Goal: Information Seeking & Learning: Learn about a topic

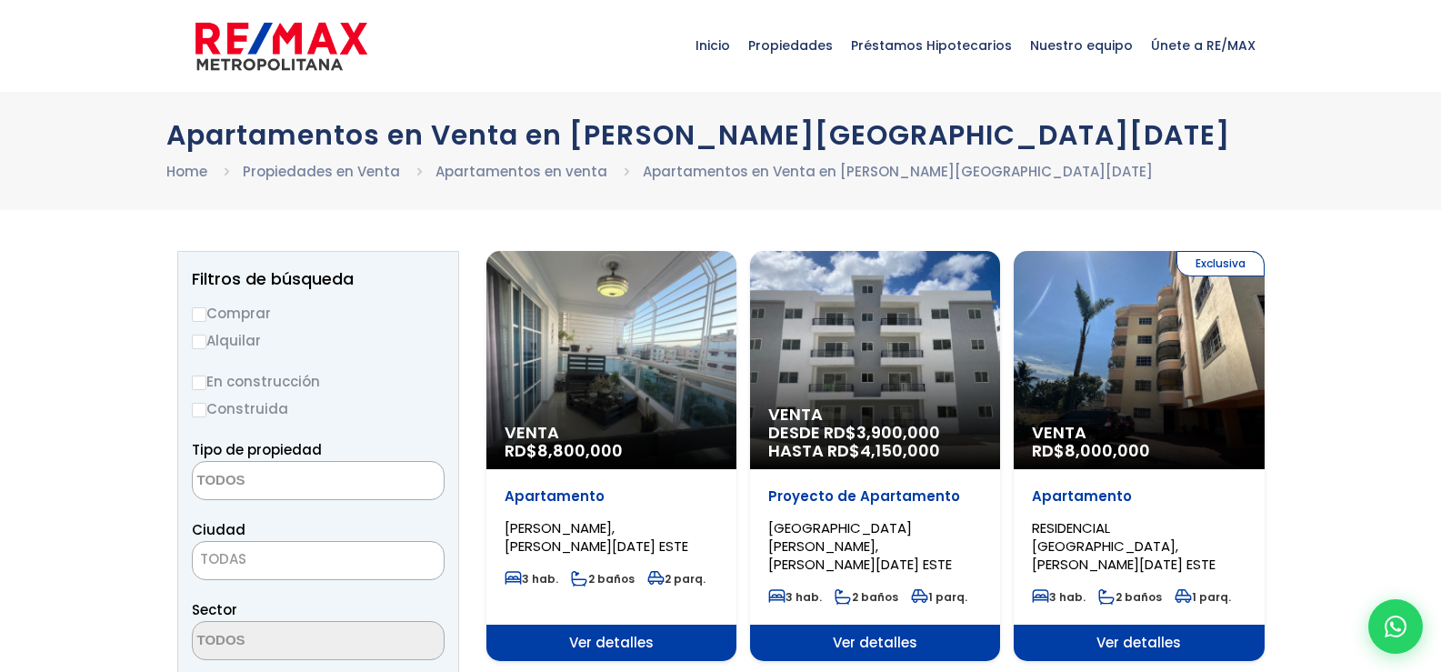
select select
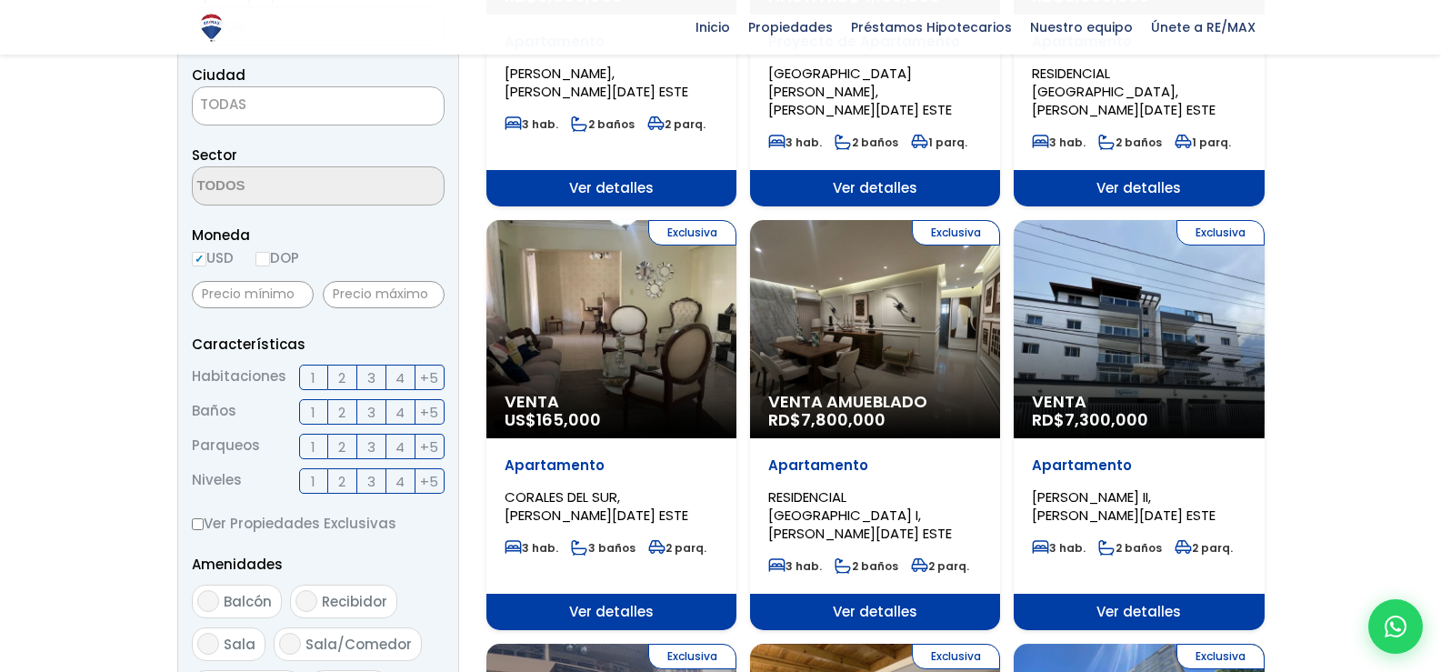
scroll to position [454, 0]
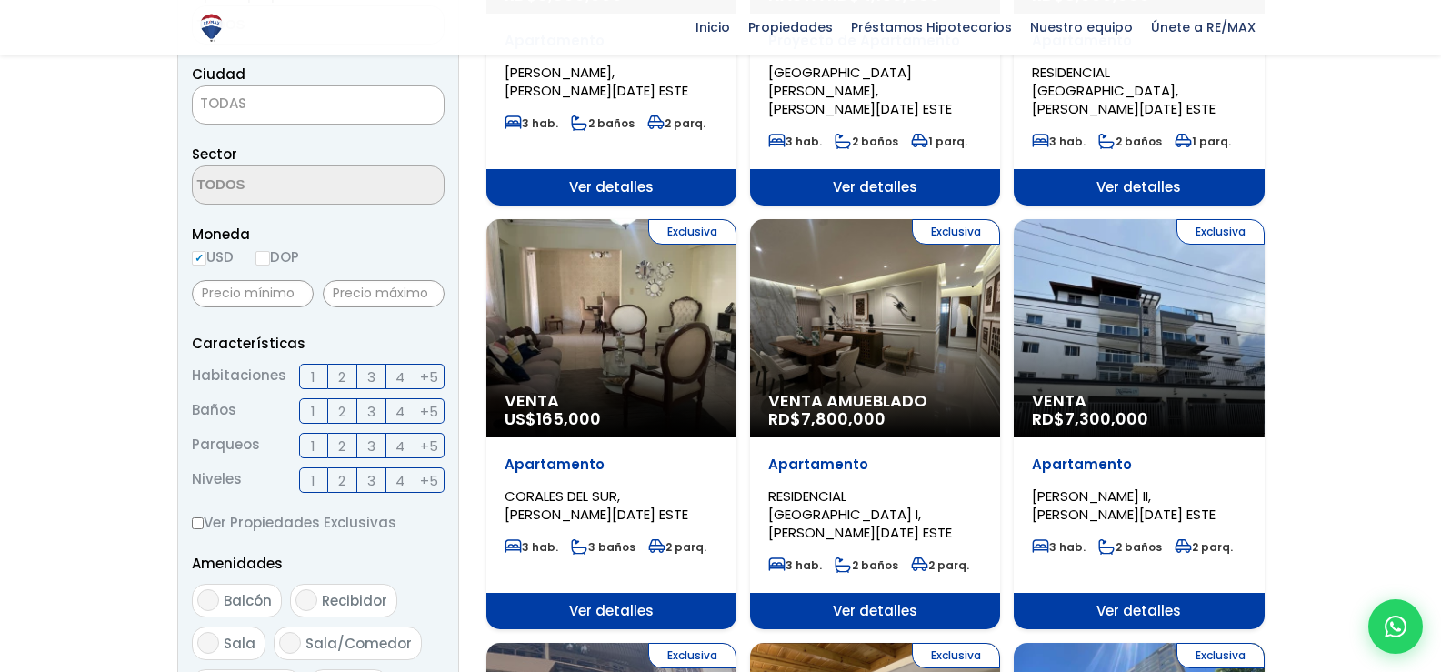
click at [931, 304] on div "Exclusiva Venta Amueblado RD$ 7,800,000" at bounding box center [875, 328] width 250 height 218
click at [870, 486] on span "RESIDENCIAL BRISA ORIENTAL I, SANTO DOMINGO ESTE" at bounding box center [860, 513] width 184 height 55
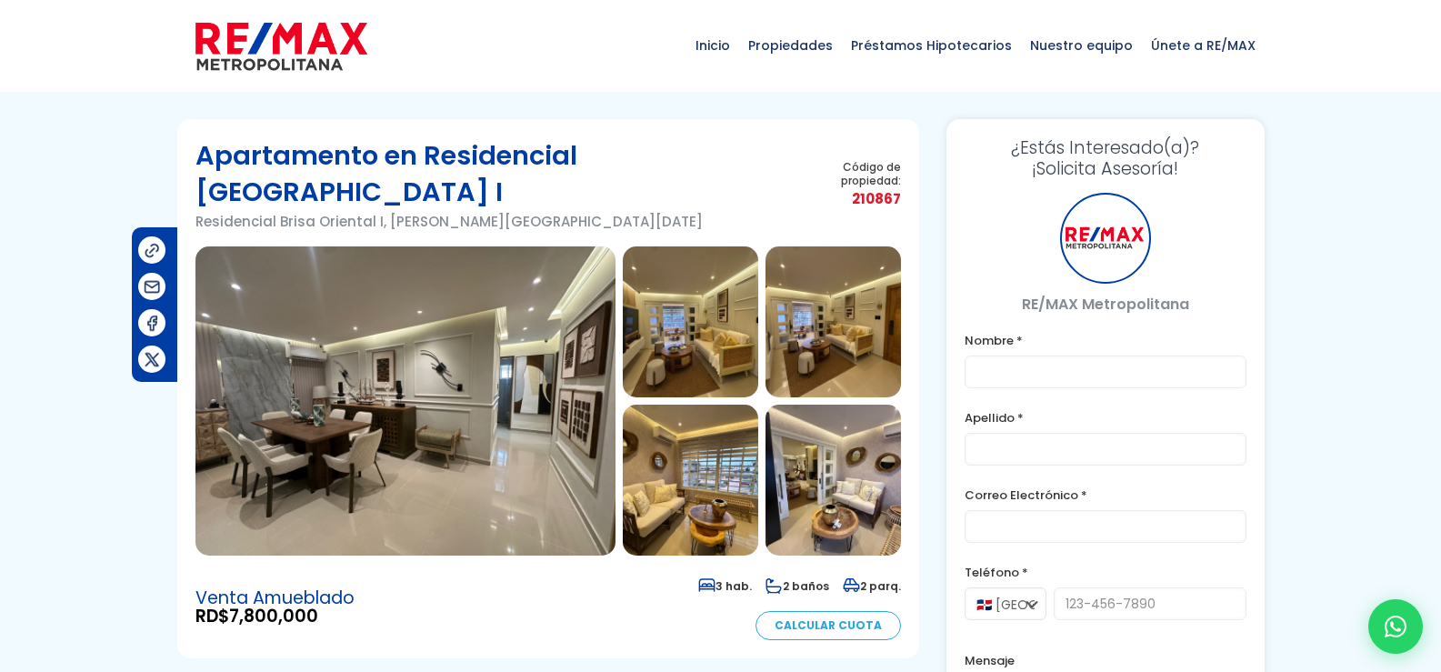
click at [448, 414] on img at bounding box center [405, 400] width 420 height 309
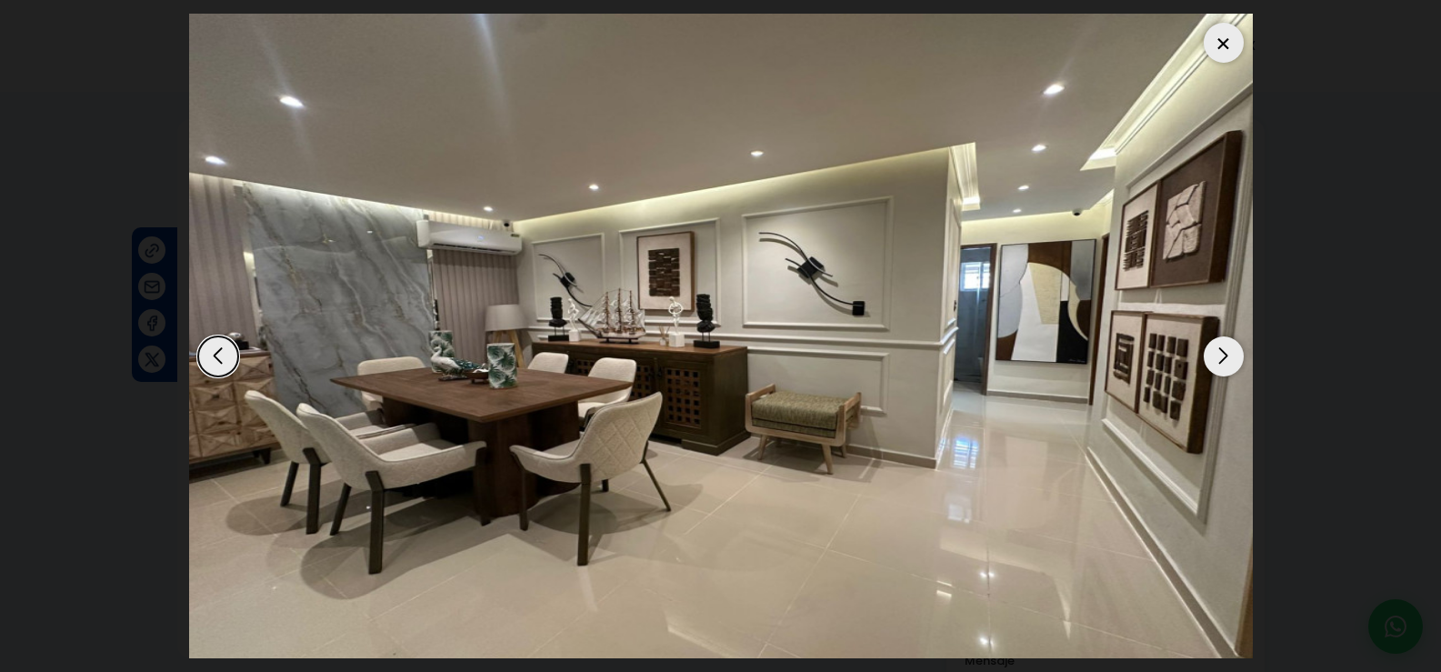
click at [1232, 350] on div "Next slide" at bounding box center [1223, 356] width 40 height 40
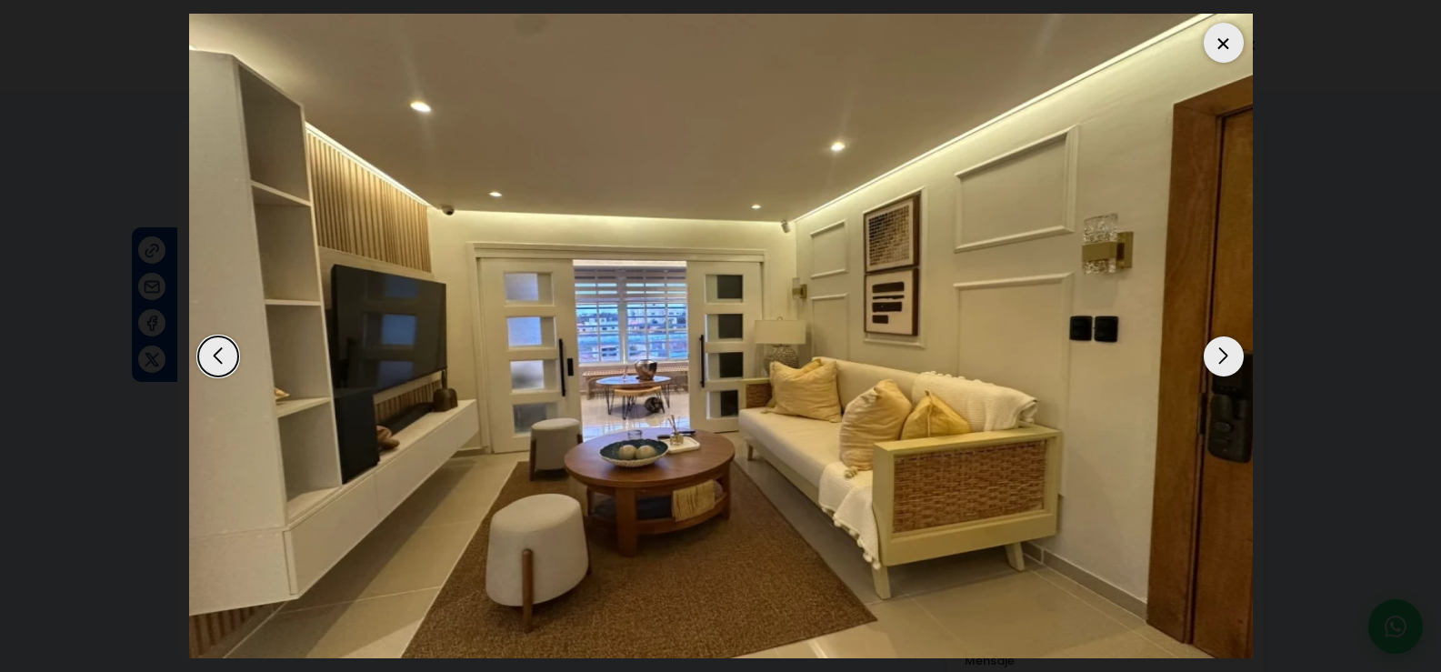
click at [1220, 359] on div "Next slide" at bounding box center [1223, 356] width 40 height 40
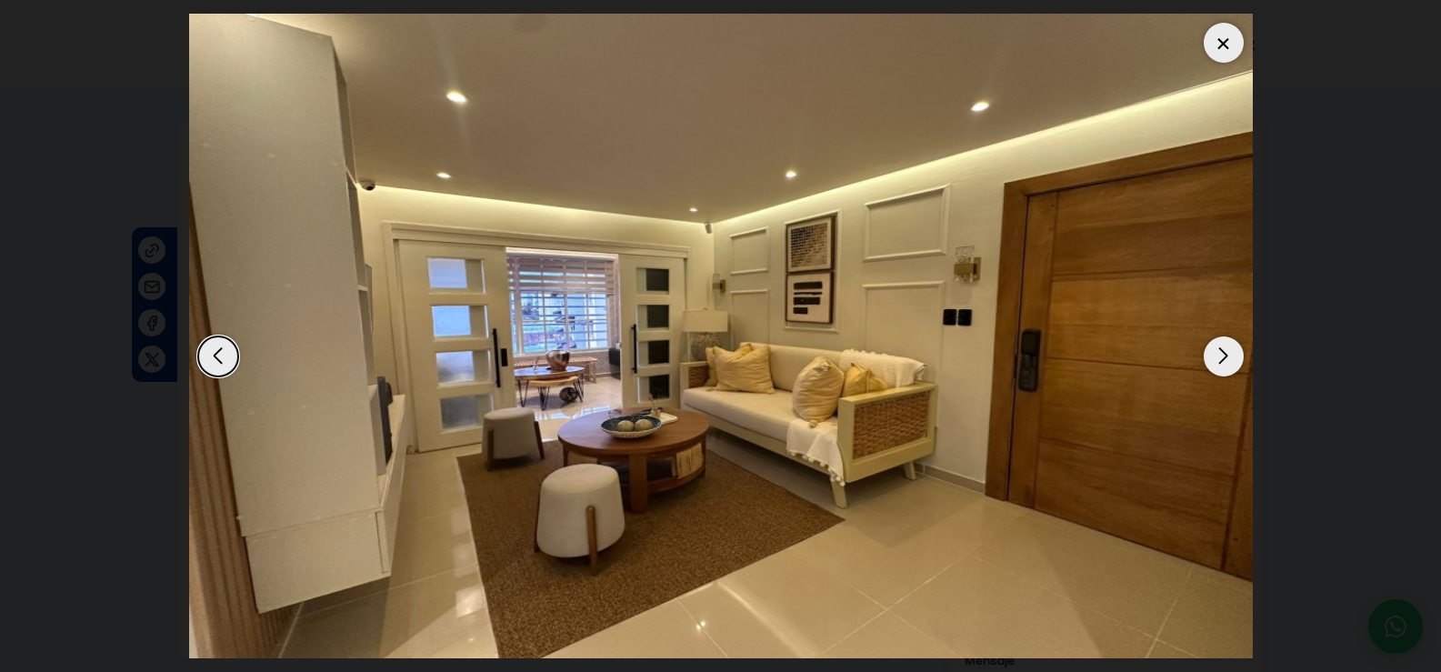
click at [1220, 359] on div "Next slide" at bounding box center [1223, 356] width 40 height 40
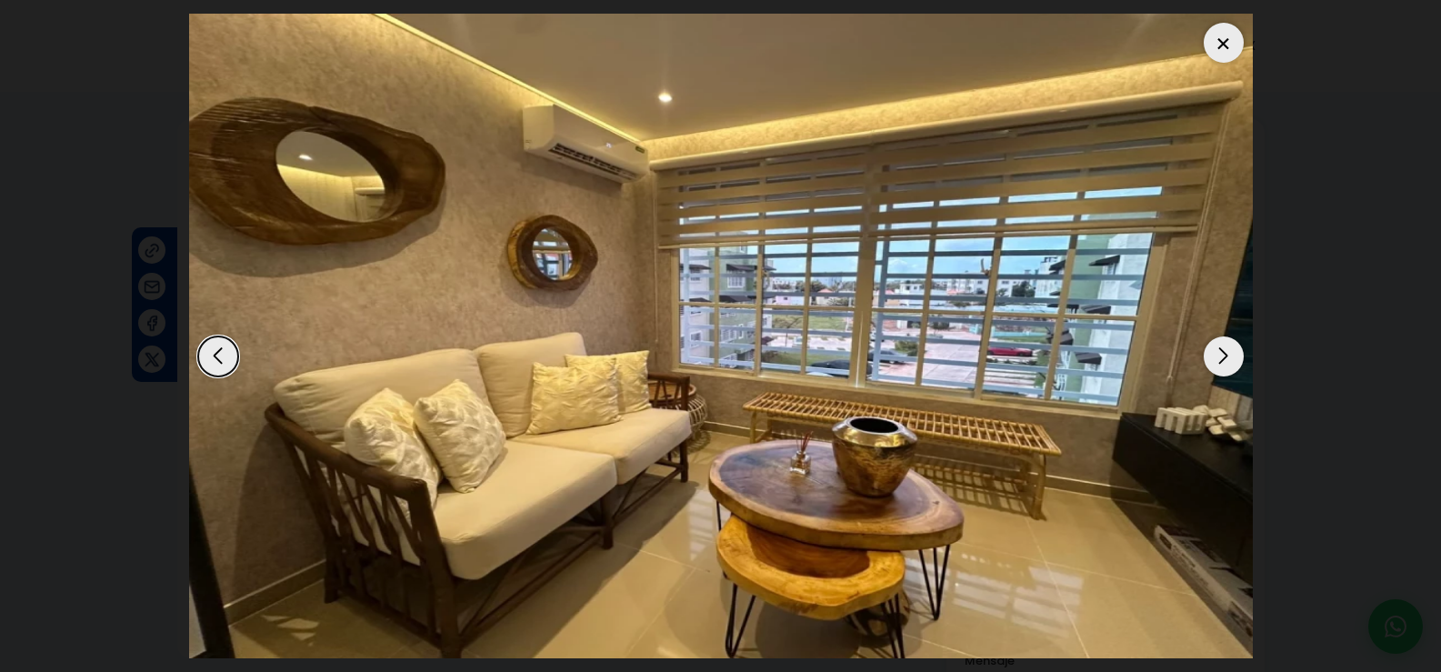
click at [1220, 359] on div "Next slide" at bounding box center [1223, 356] width 40 height 40
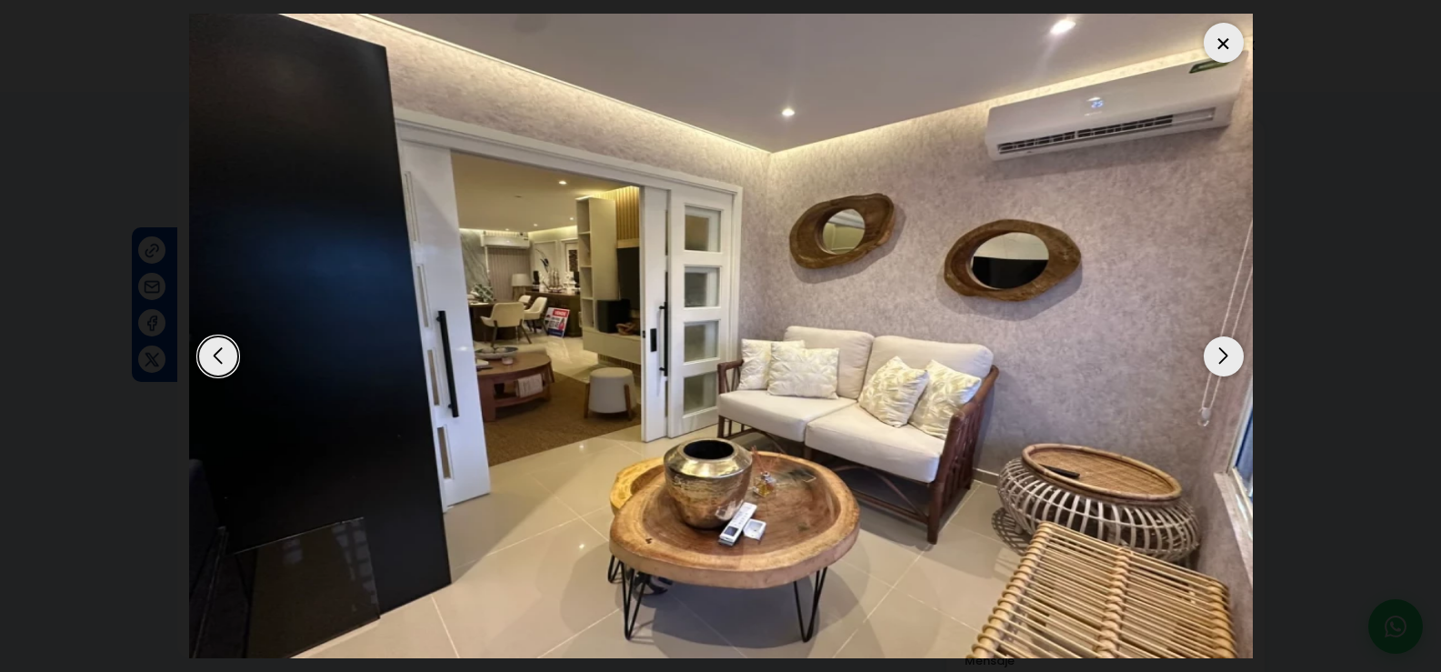
click at [1220, 359] on div "Next slide" at bounding box center [1223, 356] width 40 height 40
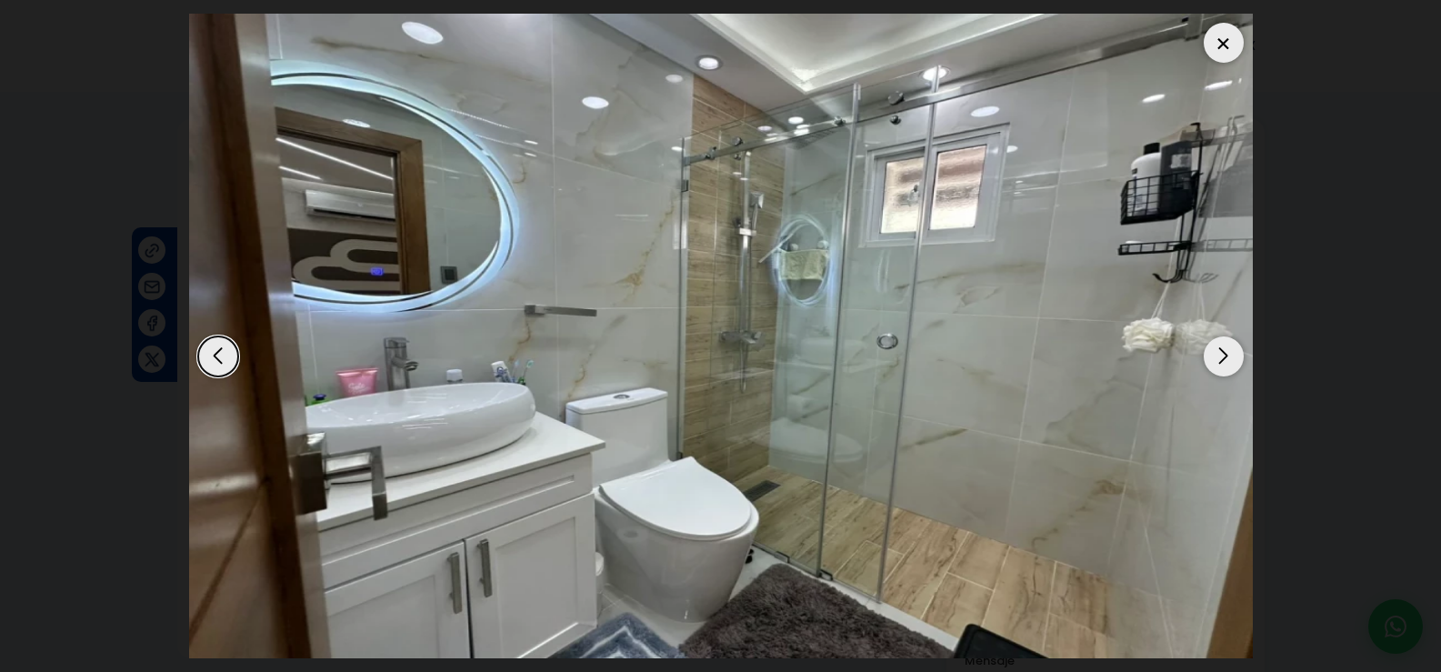
click at [1220, 359] on div "Next slide" at bounding box center [1223, 356] width 40 height 40
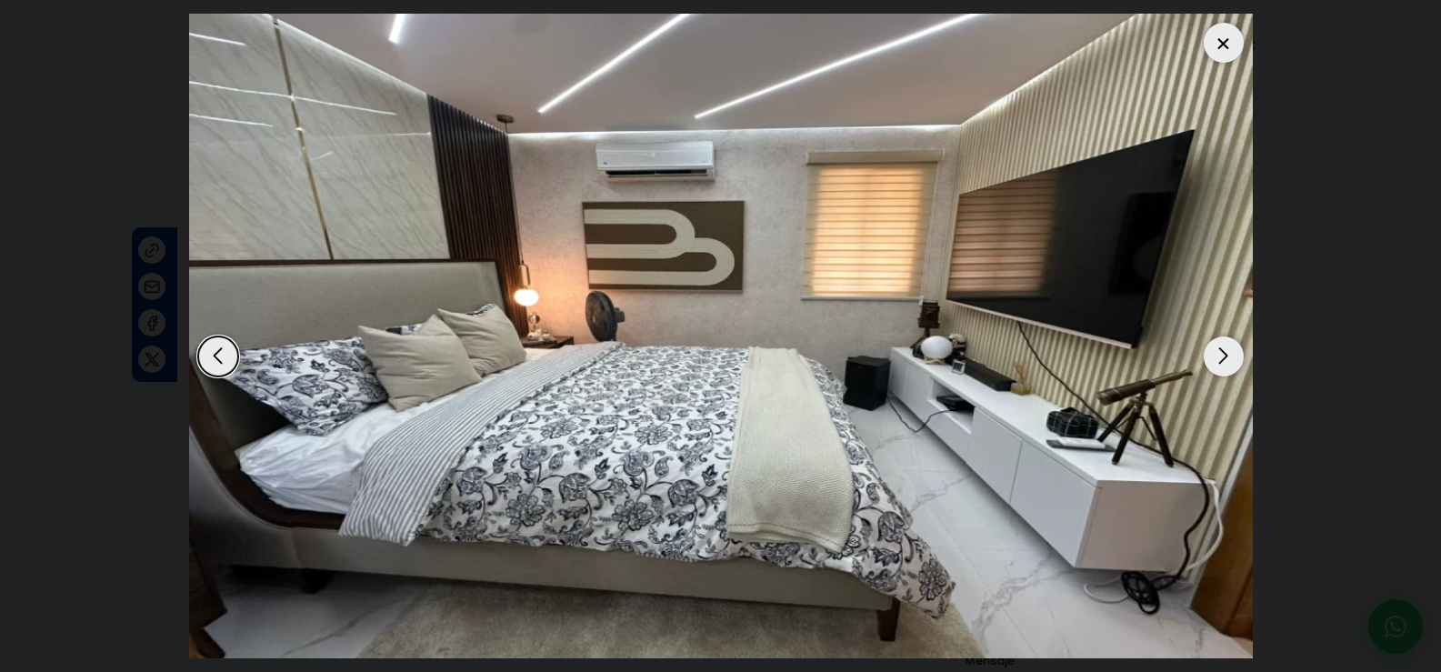
click at [1220, 359] on div "Next slide" at bounding box center [1223, 356] width 40 height 40
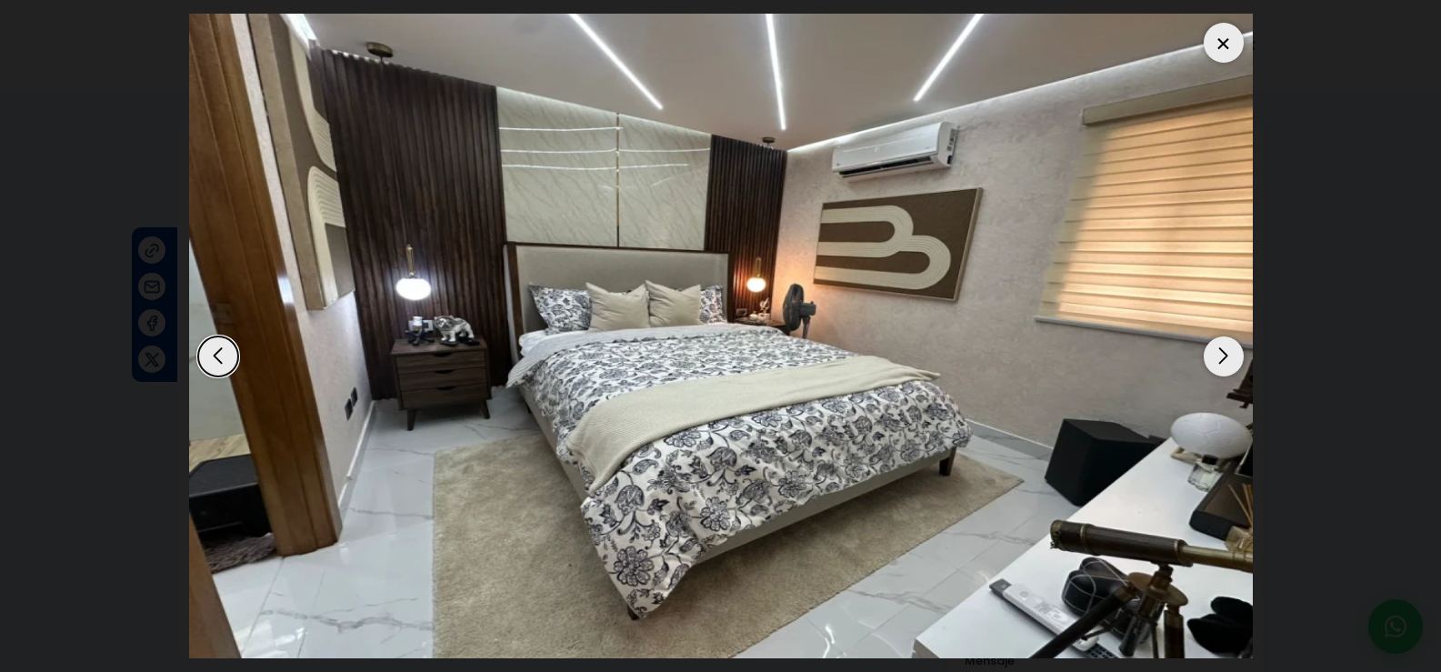
click at [1220, 359] on div "Next slide" at bounding box center [1223, 356] width 40 height 40
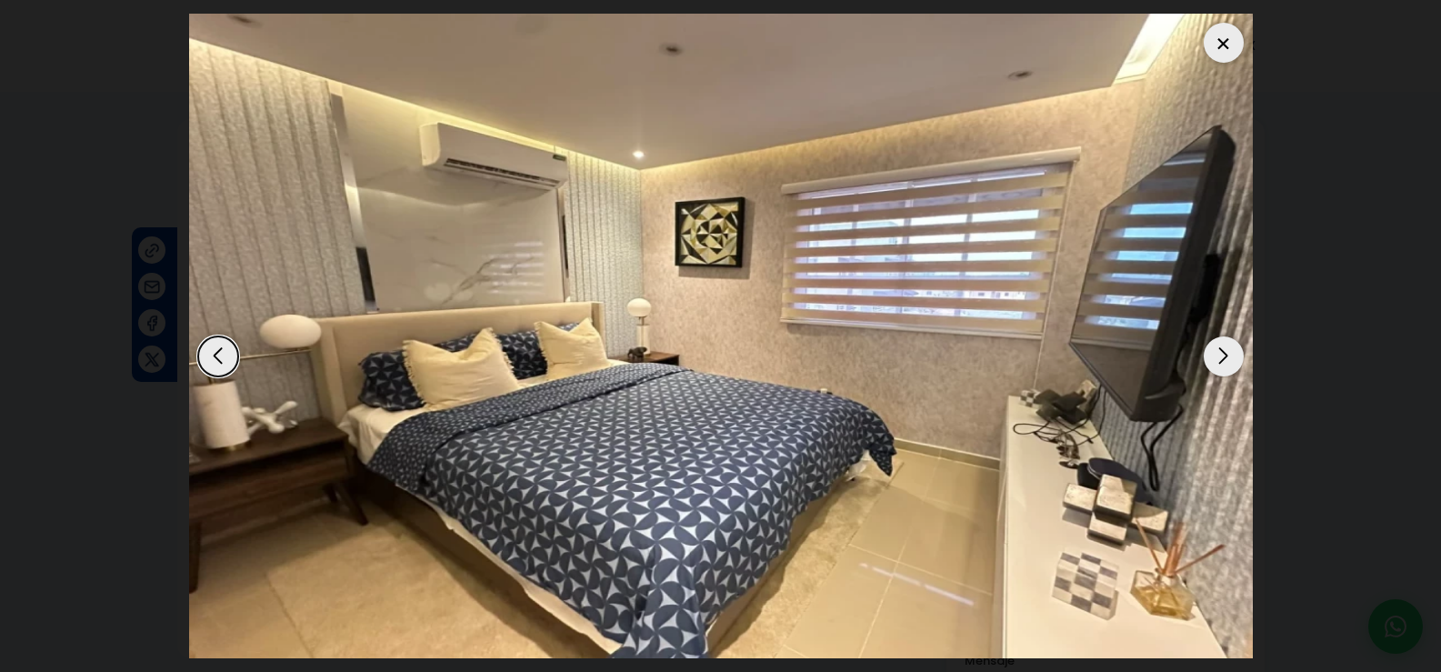
click at [1220, 359] on div "Next slide" at bounding box center [1223, 356] width 40 height 40
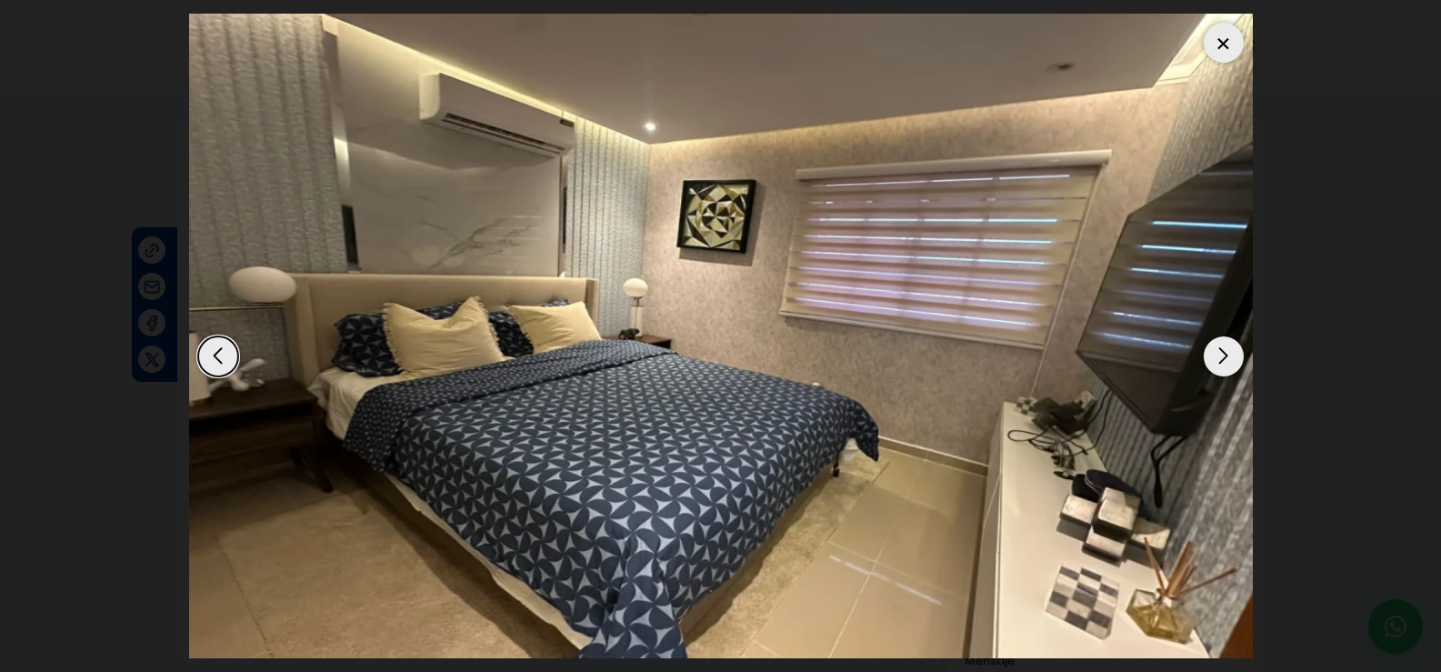
click at [1220, 359] on div "Next slide" at bounding box center [1223, 356] width 40 height 40
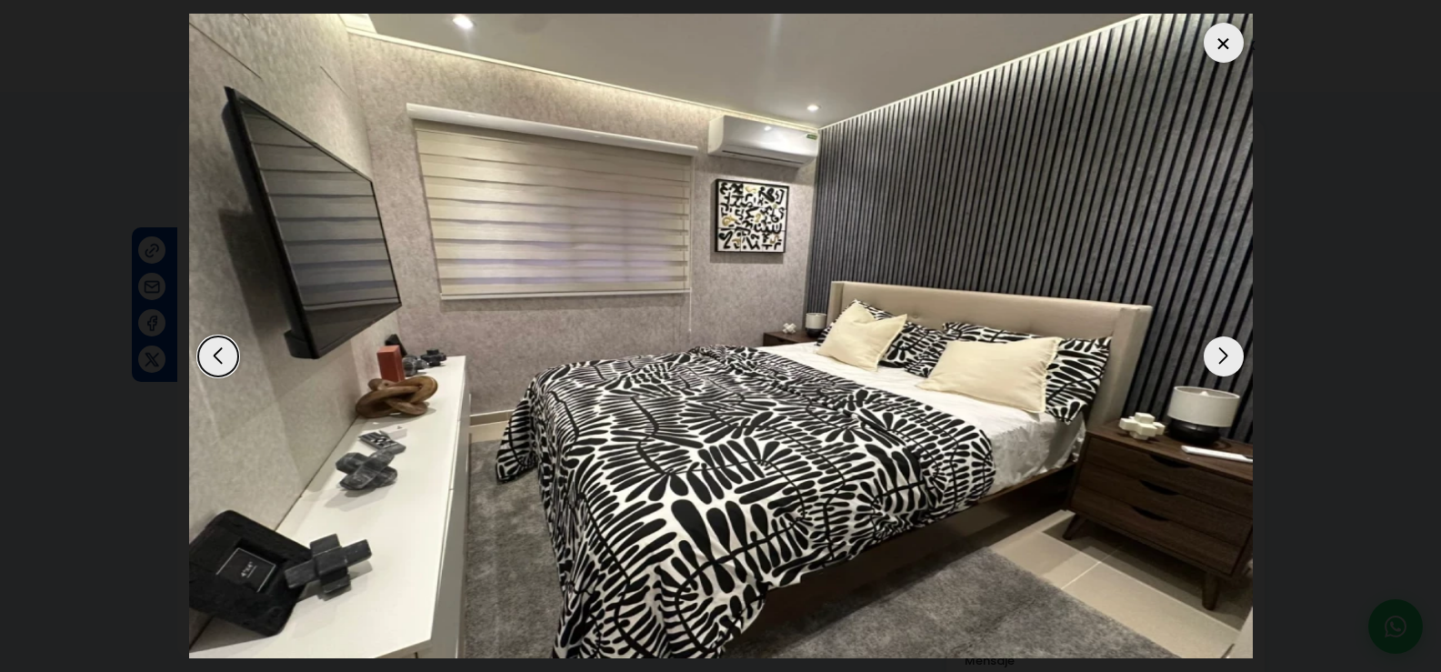
click at [1220, 359] on div "Next slide" at bounding box center [1223, 356] width 40 height 40
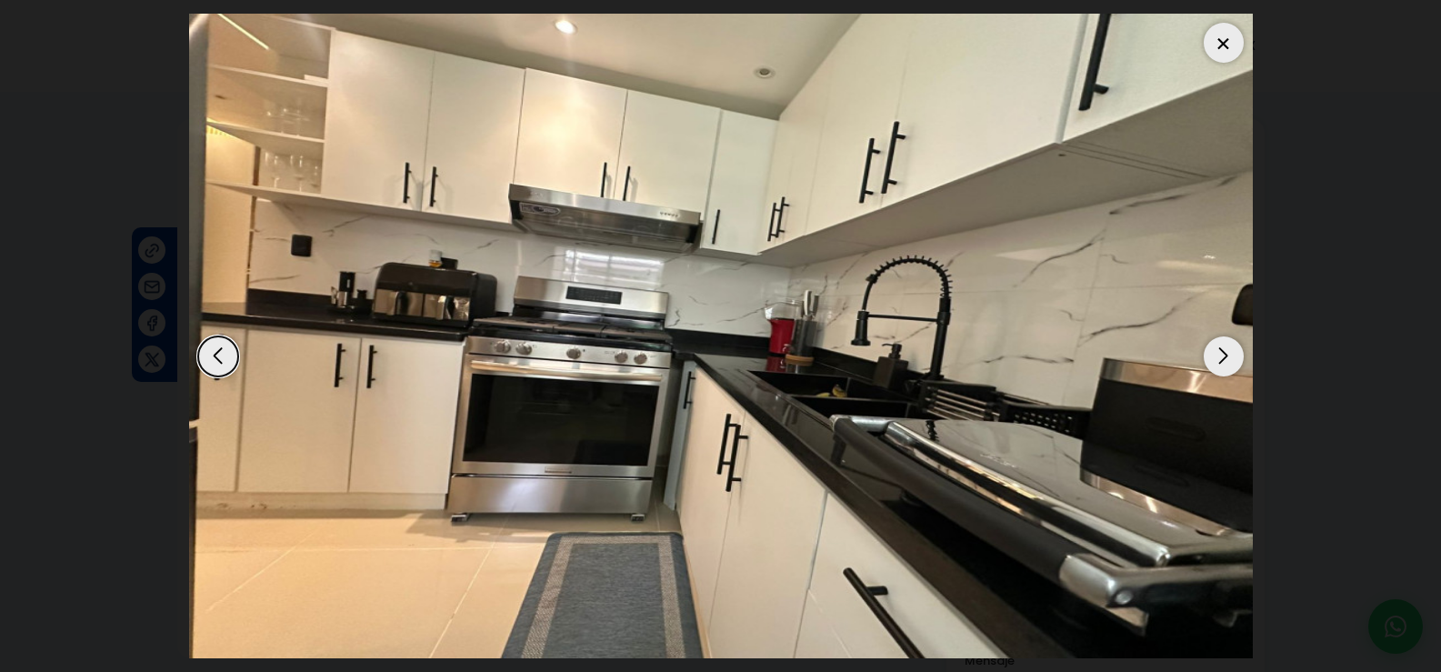
click at [1220, 359] on div "Next slide" at bounding box center [1223, 356] width 40 height 40
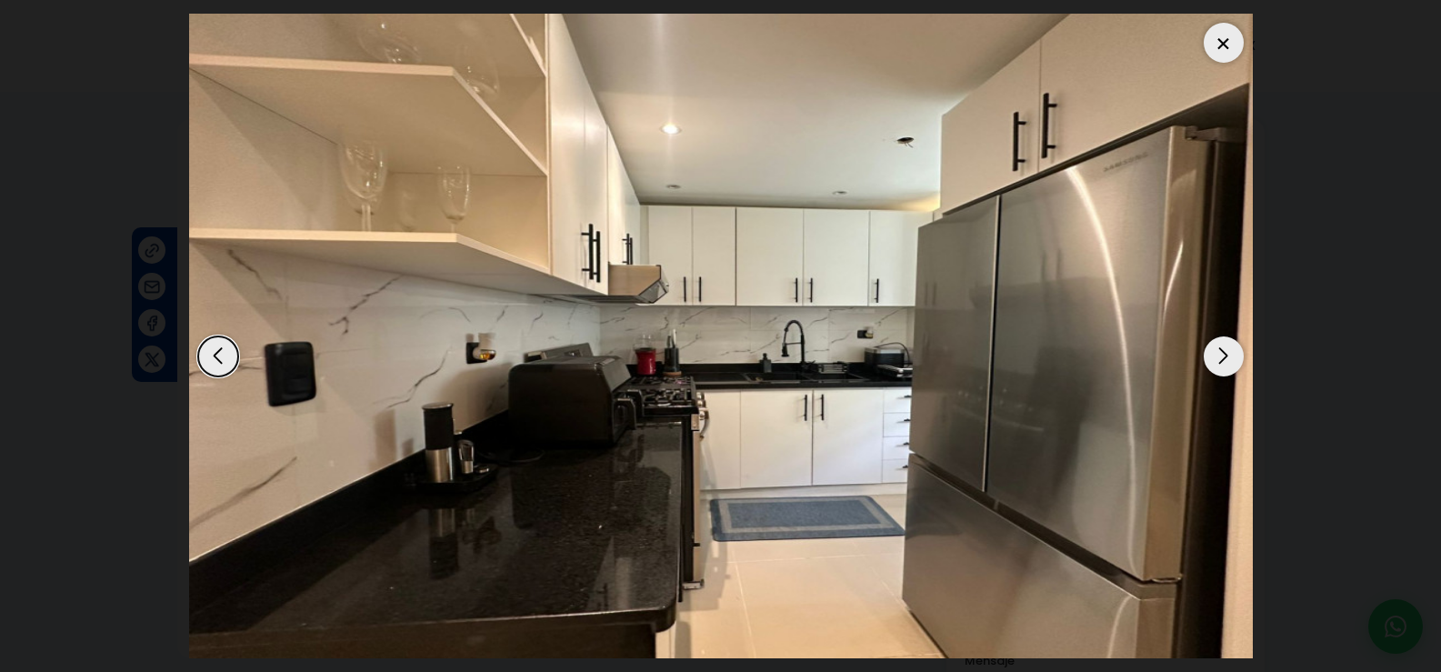
click at [1220, 359] on div "Next slide" at bounding box center [1223, 356] width 40 height 40
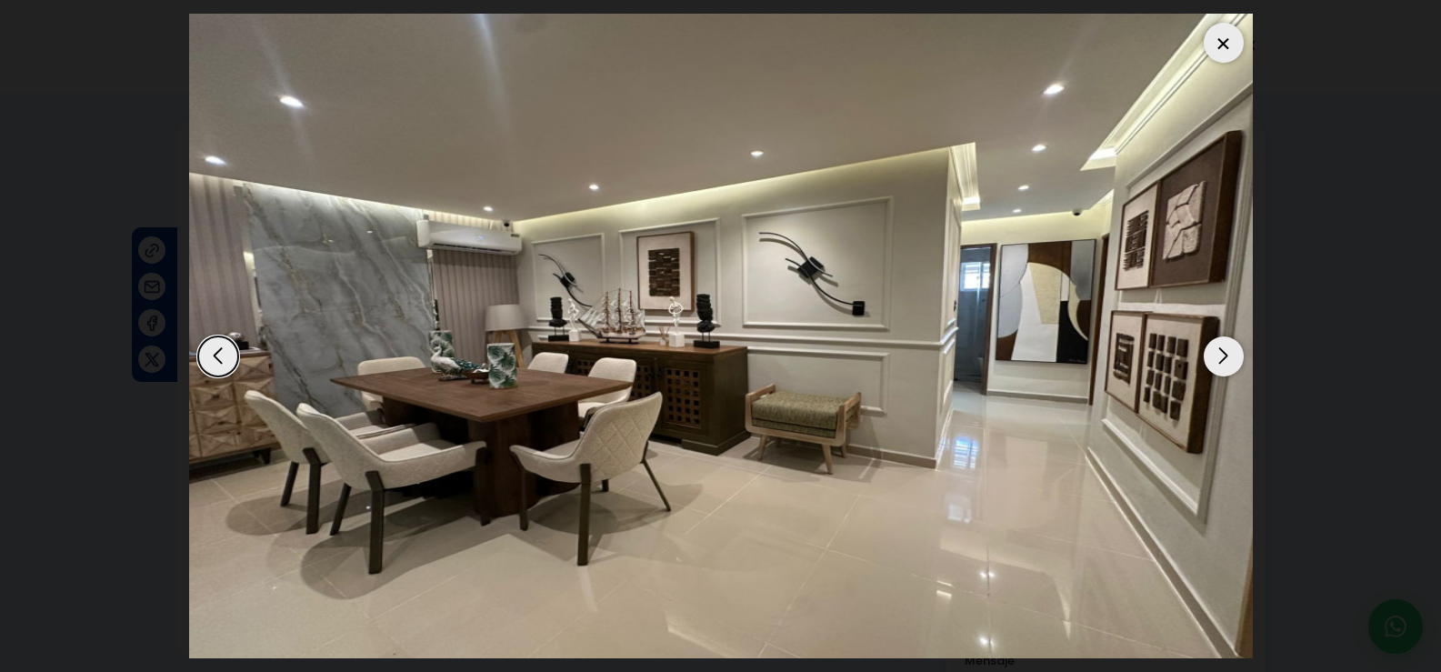
click at [1228, 38] on div at bounding box center [1223, 43] width 40 height 40
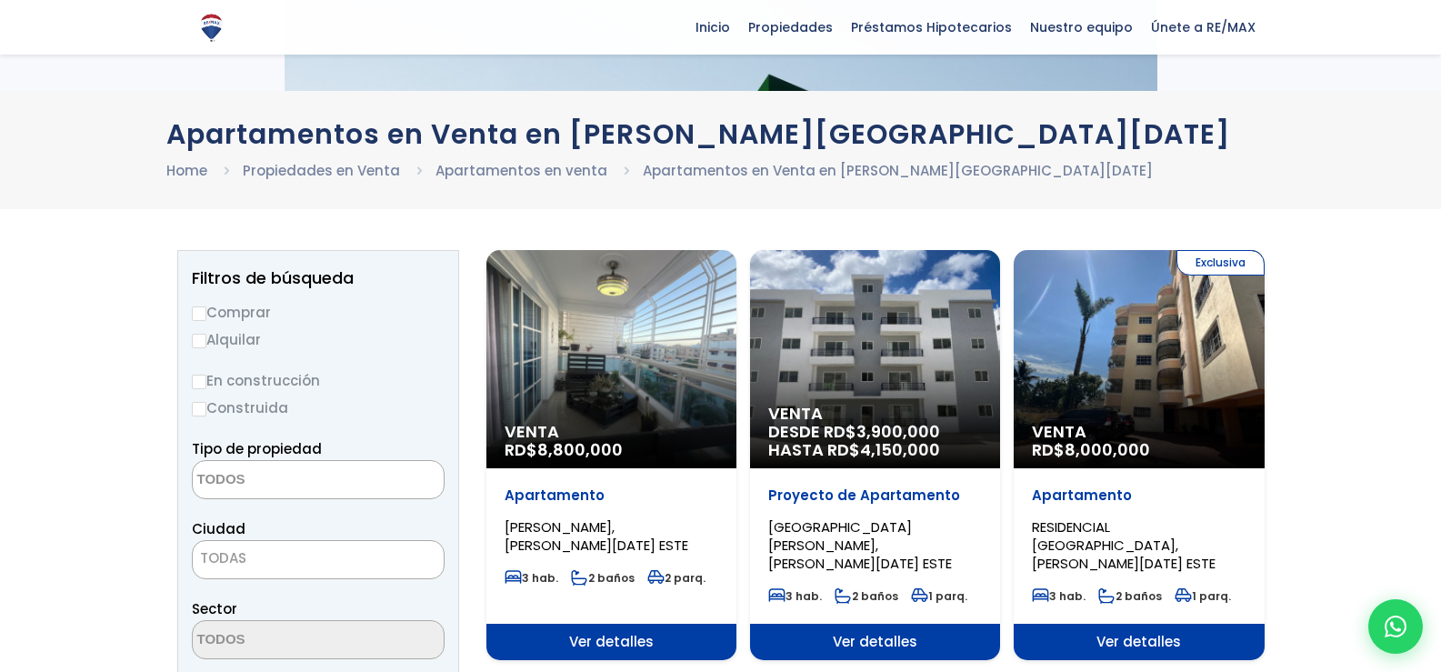
select select
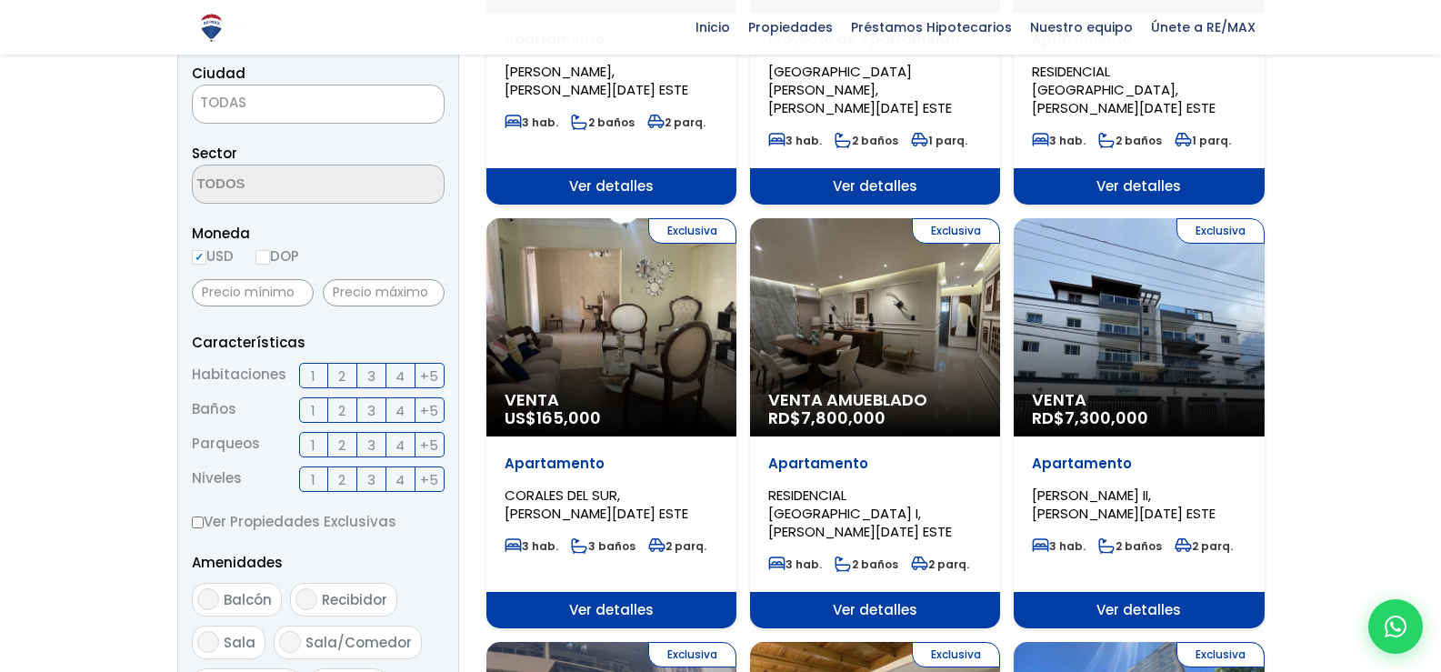
scroll to position [454, 0]
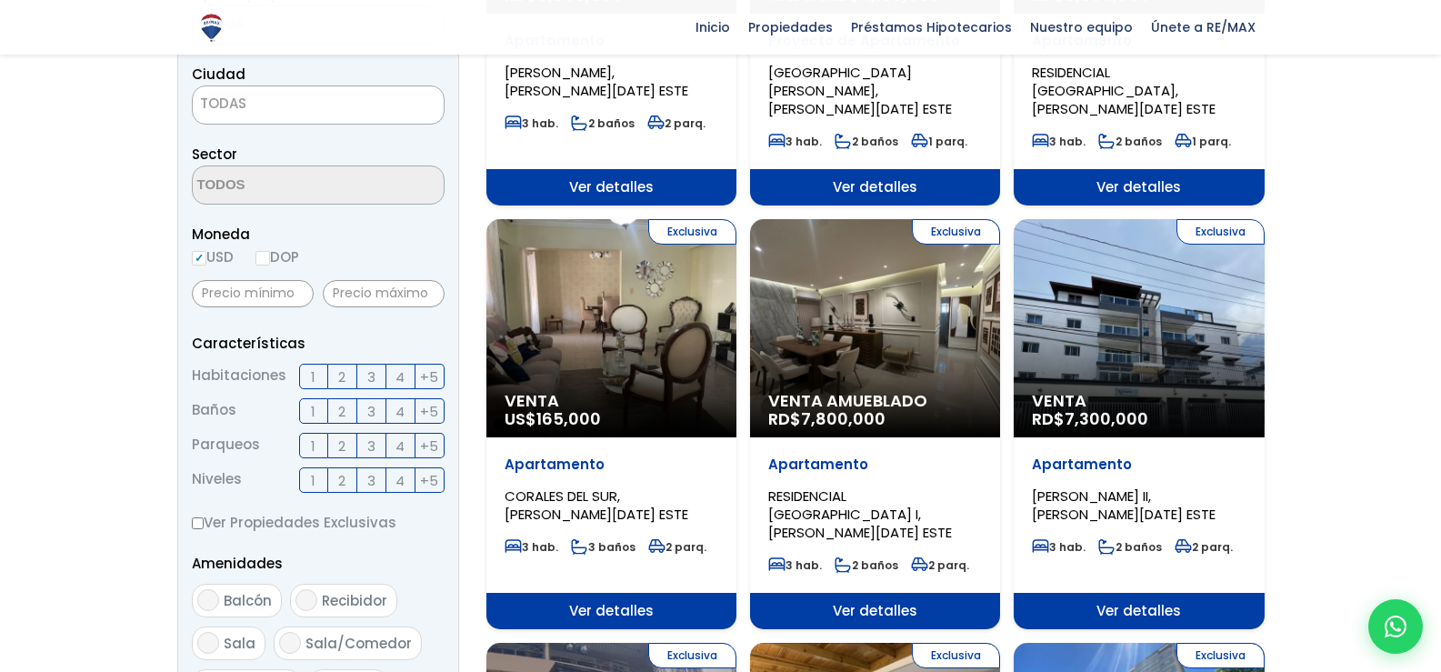
click at [1154, 328] on div "Exclusiva Venta RD$ 7,300,000" at bounding box center [1138, 328] width 250 height 218
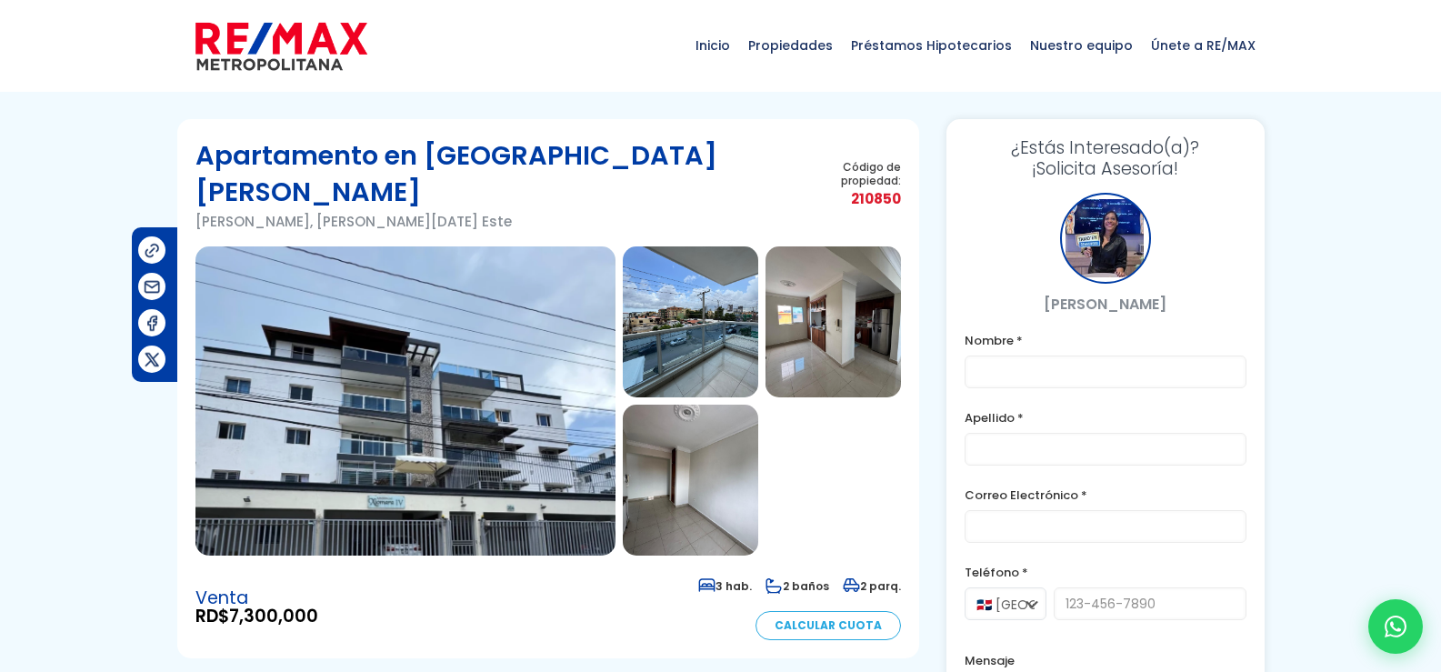
click at [415, 405] on img at bounding box center [405, 400] width 420 height 309
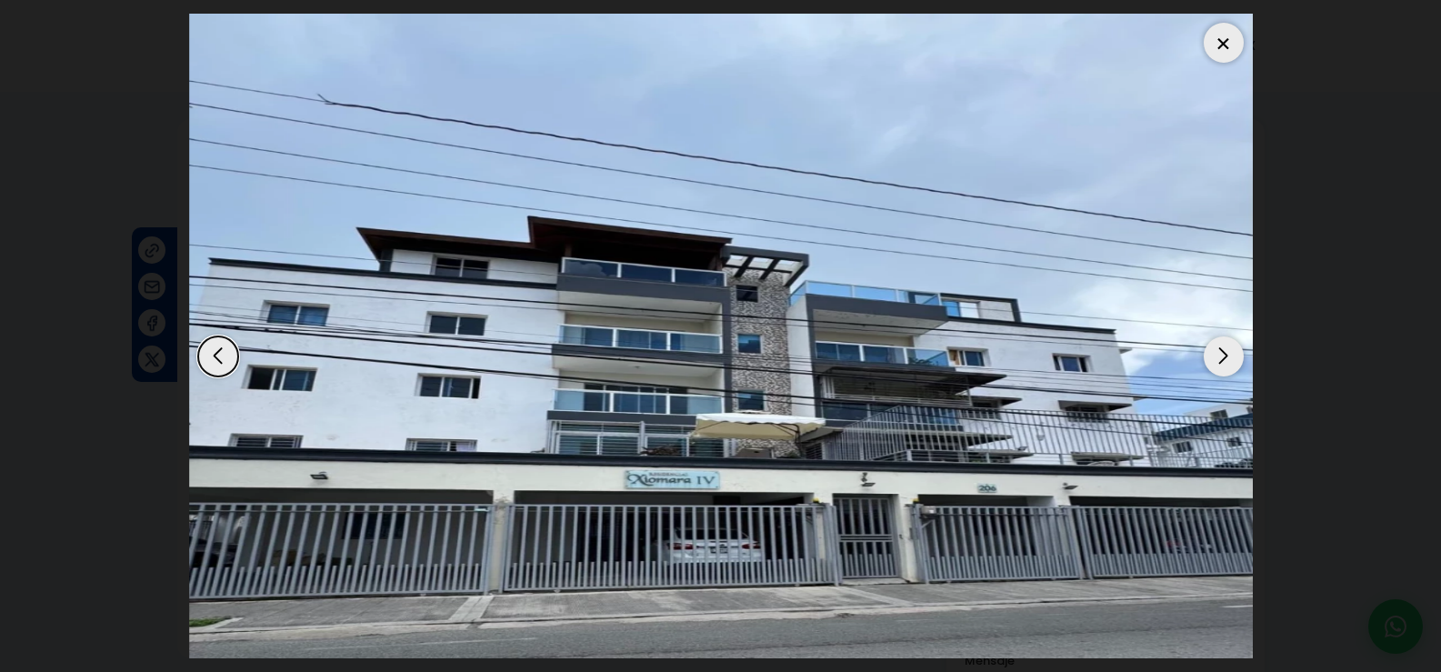
click at [1233, 361] on div "Next slide" at bounding box center [1223, 356] width 40 height 40
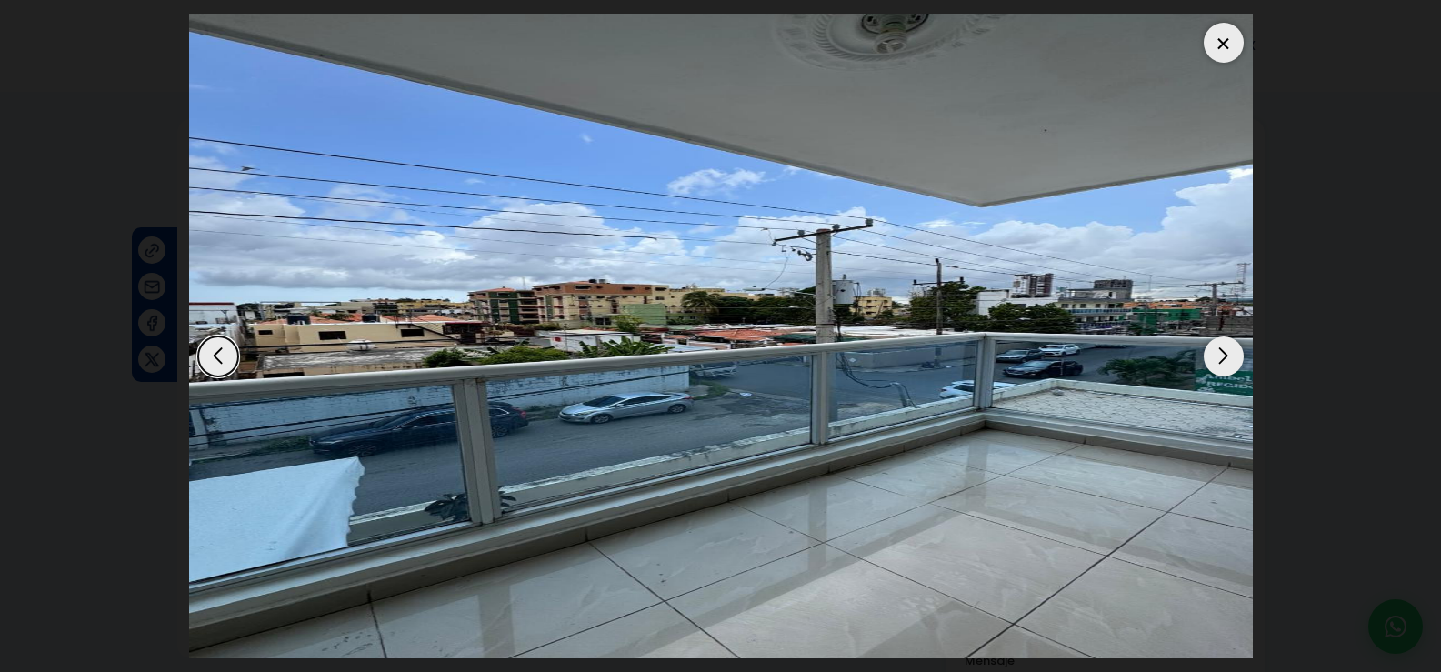
click at [1233, 361] on div "Next slide" at bounding box center [1223, 356] width 40 height 40
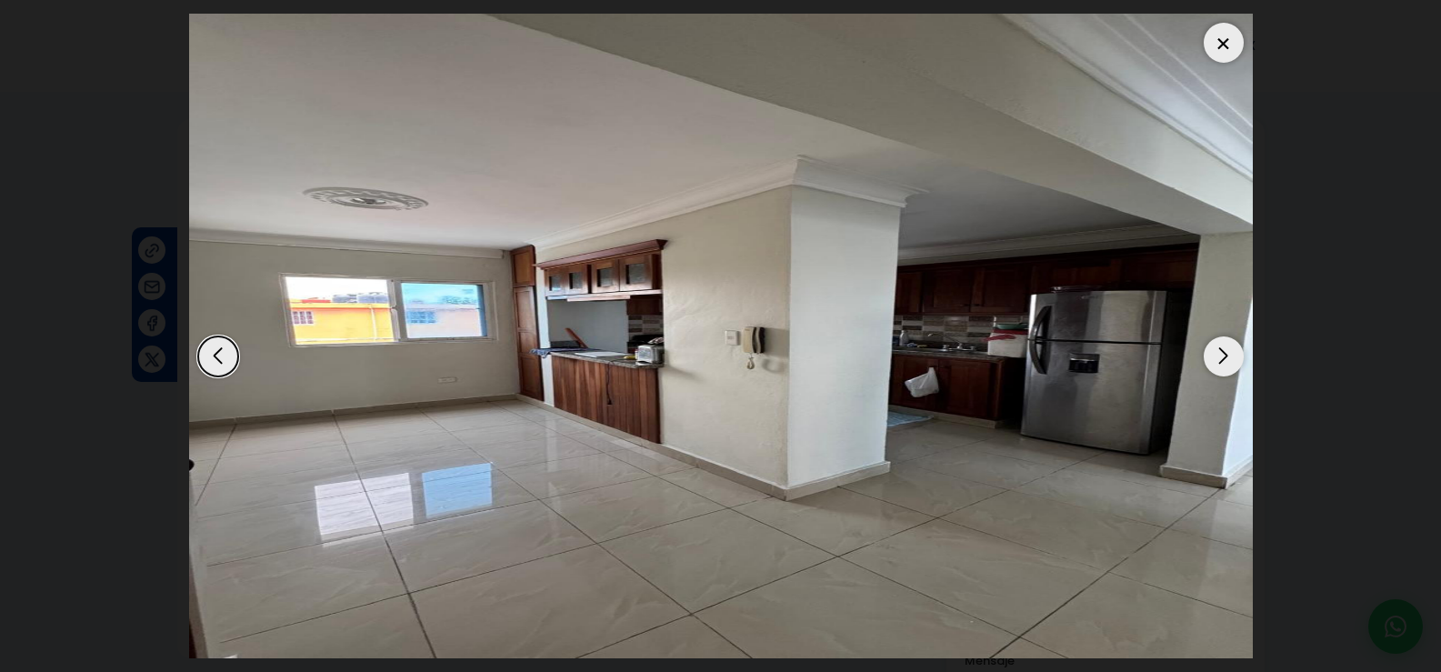
click at [1233, 361] on div "Next slide" at bounding box center [1223, 356] width 40 height 40
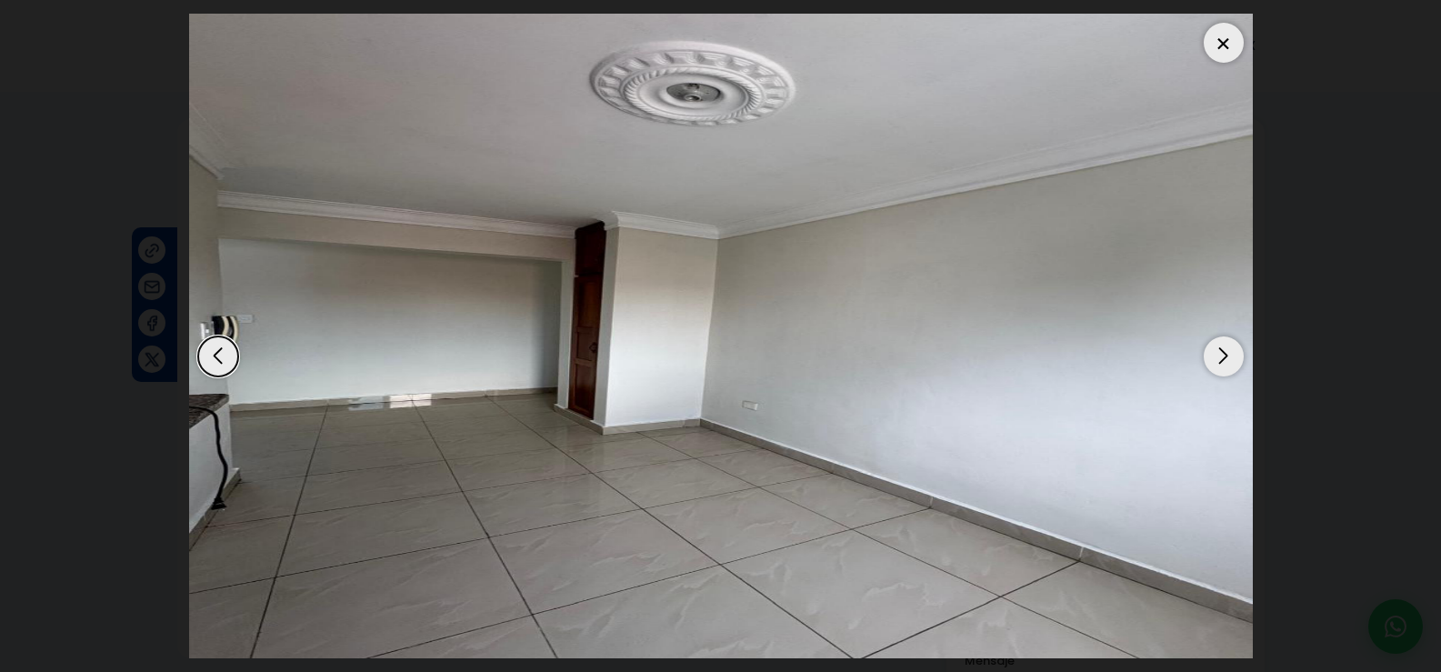
click at [1233, 361] on div "Next slide" at bounding box center [1223, 356] width 40 height 40
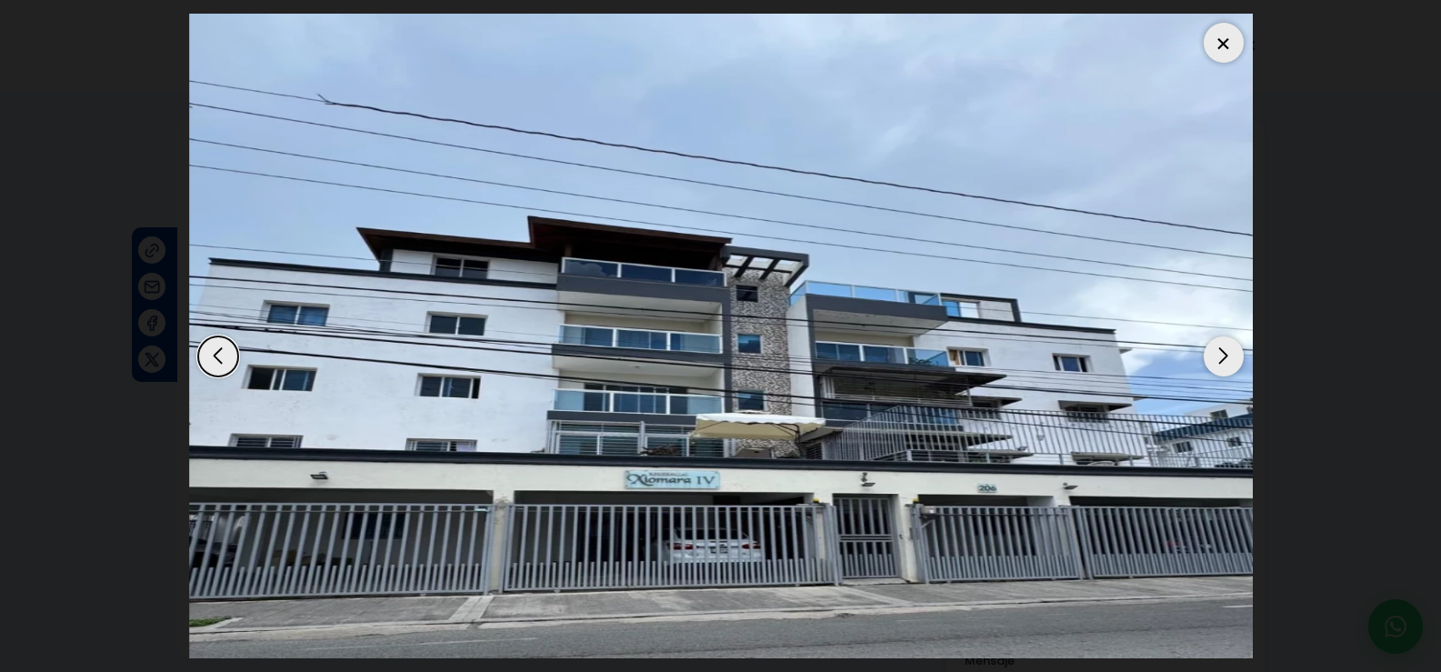
click at [1233, 361] on div "Next slide" at bounding box center [1223, 356] width 40 height 40
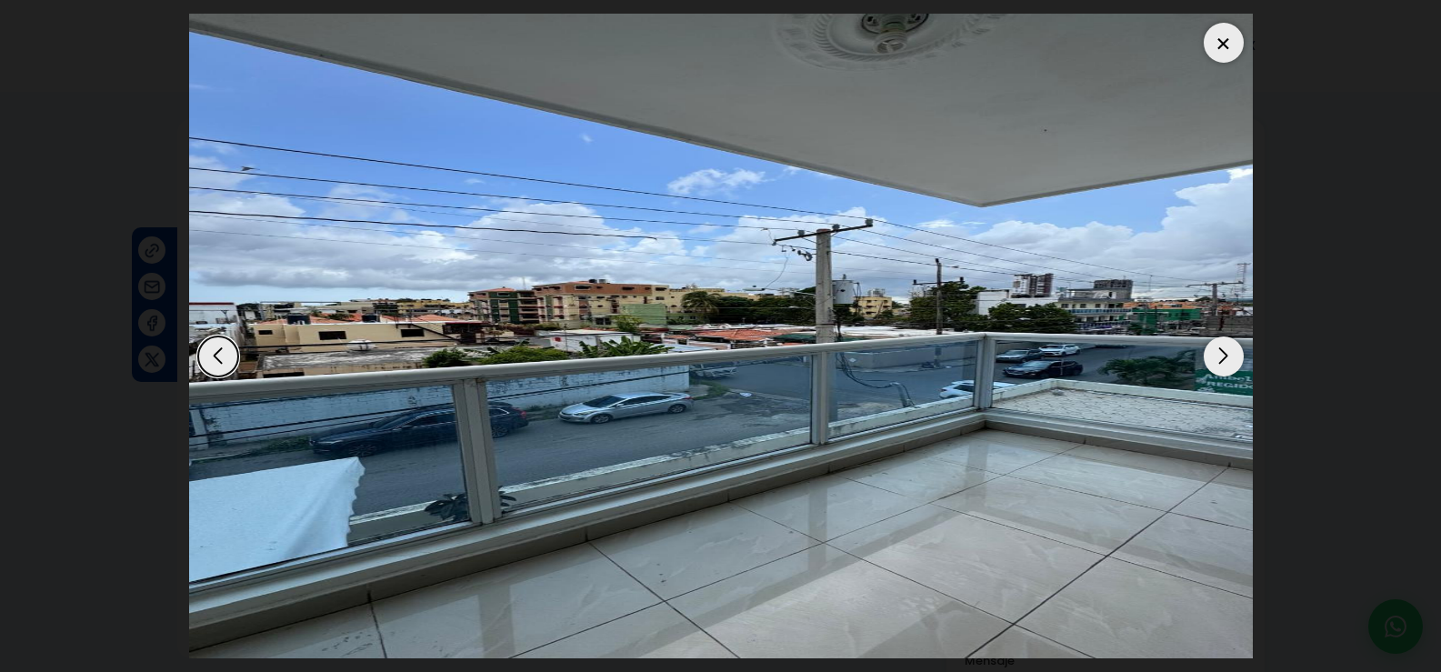
click at [1219, 39] on div at bounding box center [1223, 43] width 40 height 40
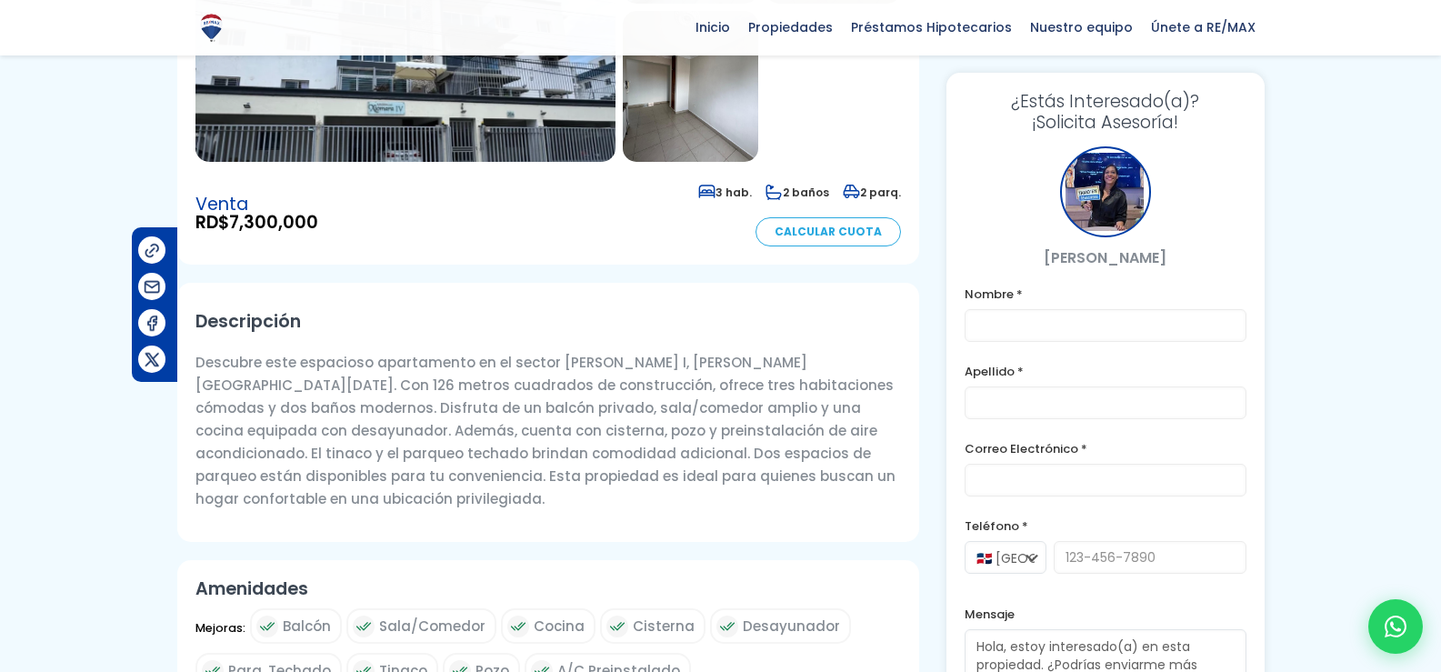
scroll to position [364, 0]
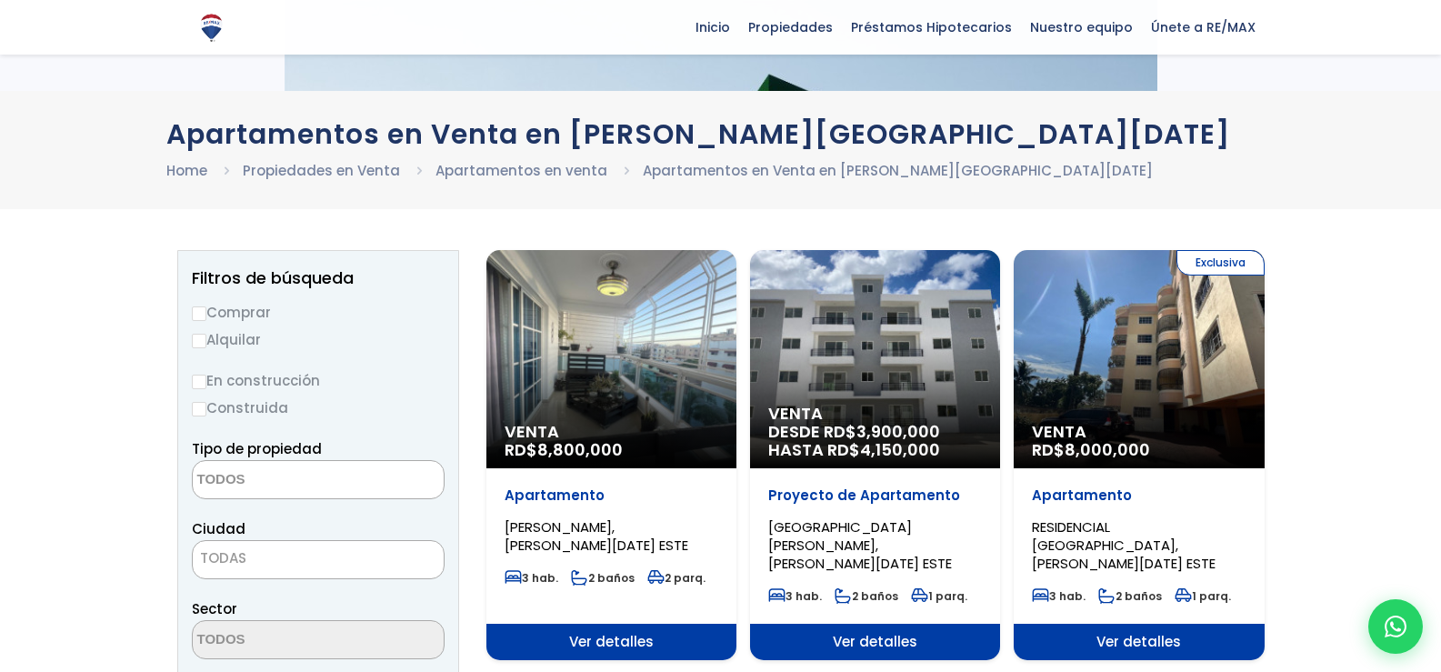
select select
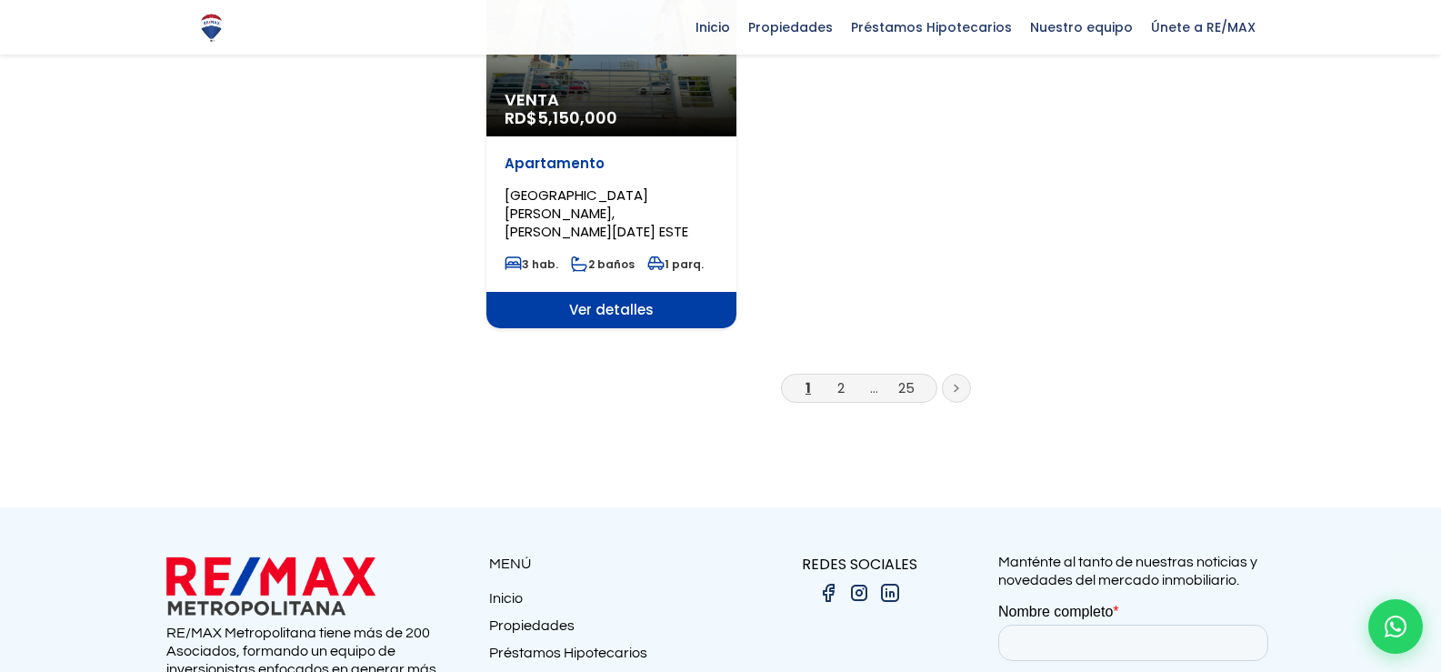
scroll to position [2454, 0]
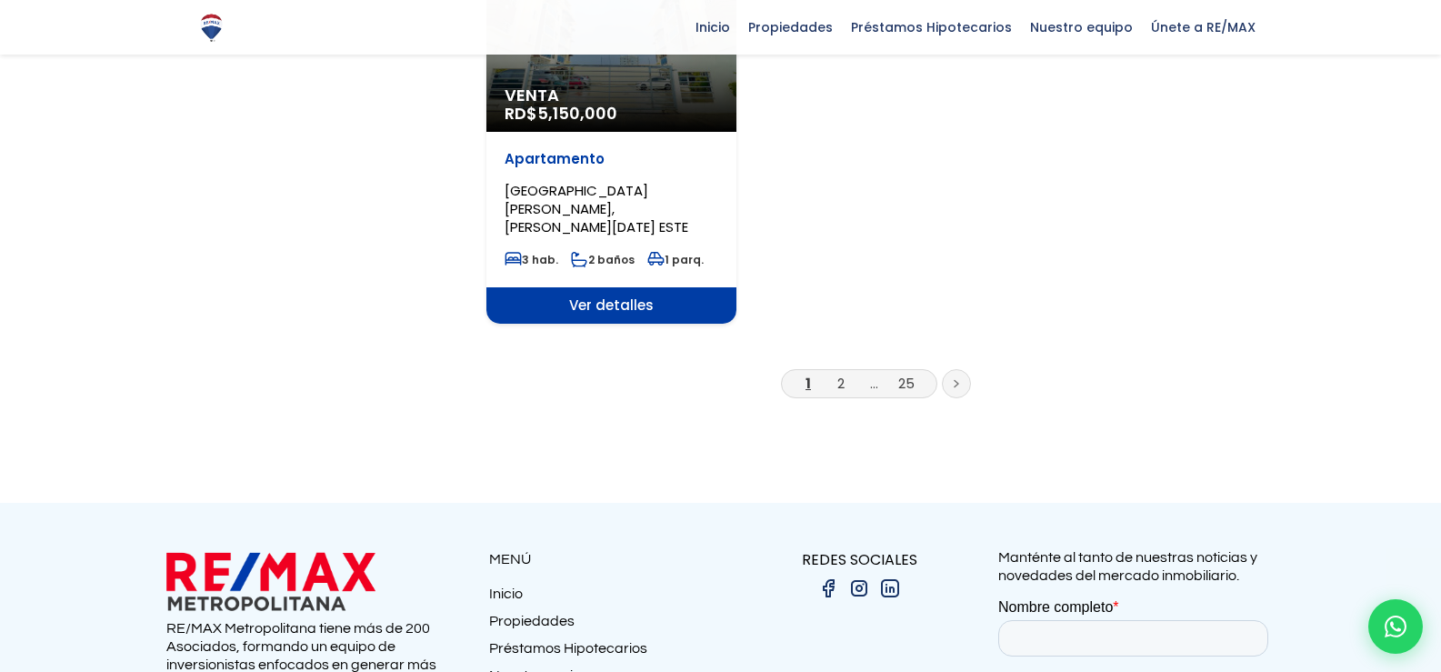
click at [964, 369] on link at bounding box center [956, 383] width 29 height 29
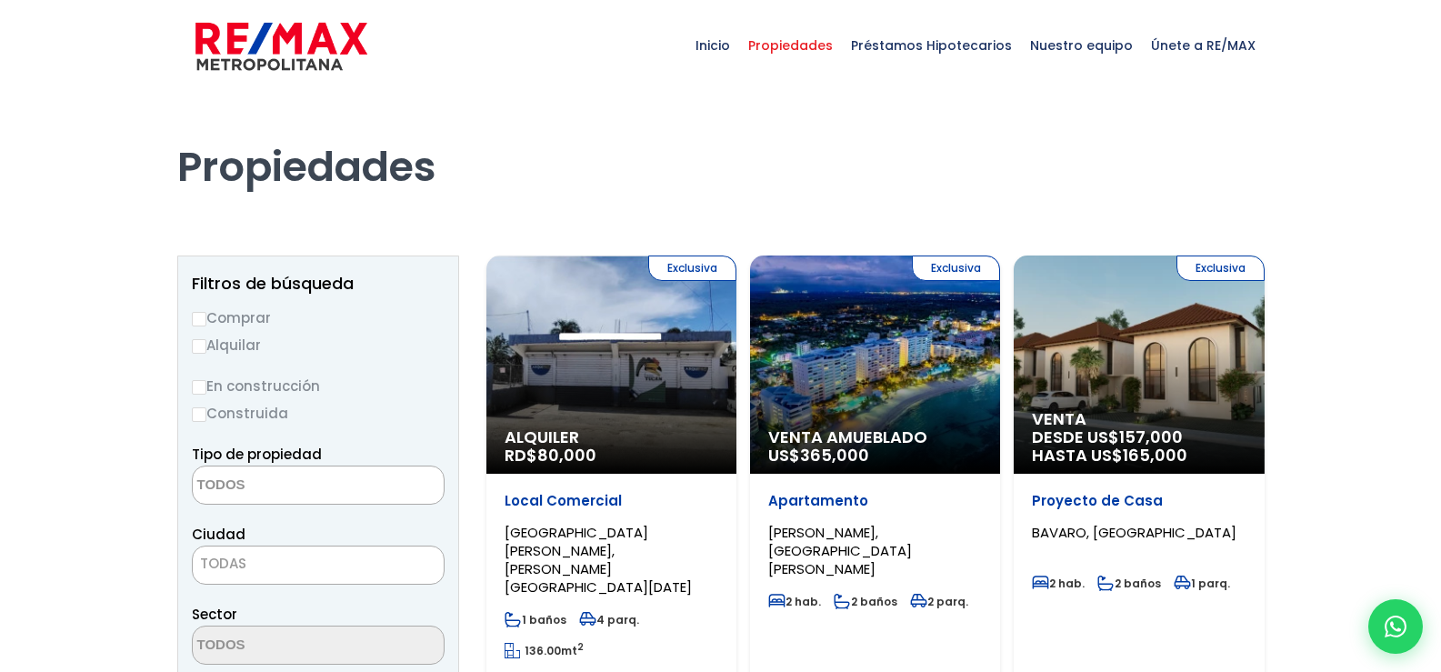
select select
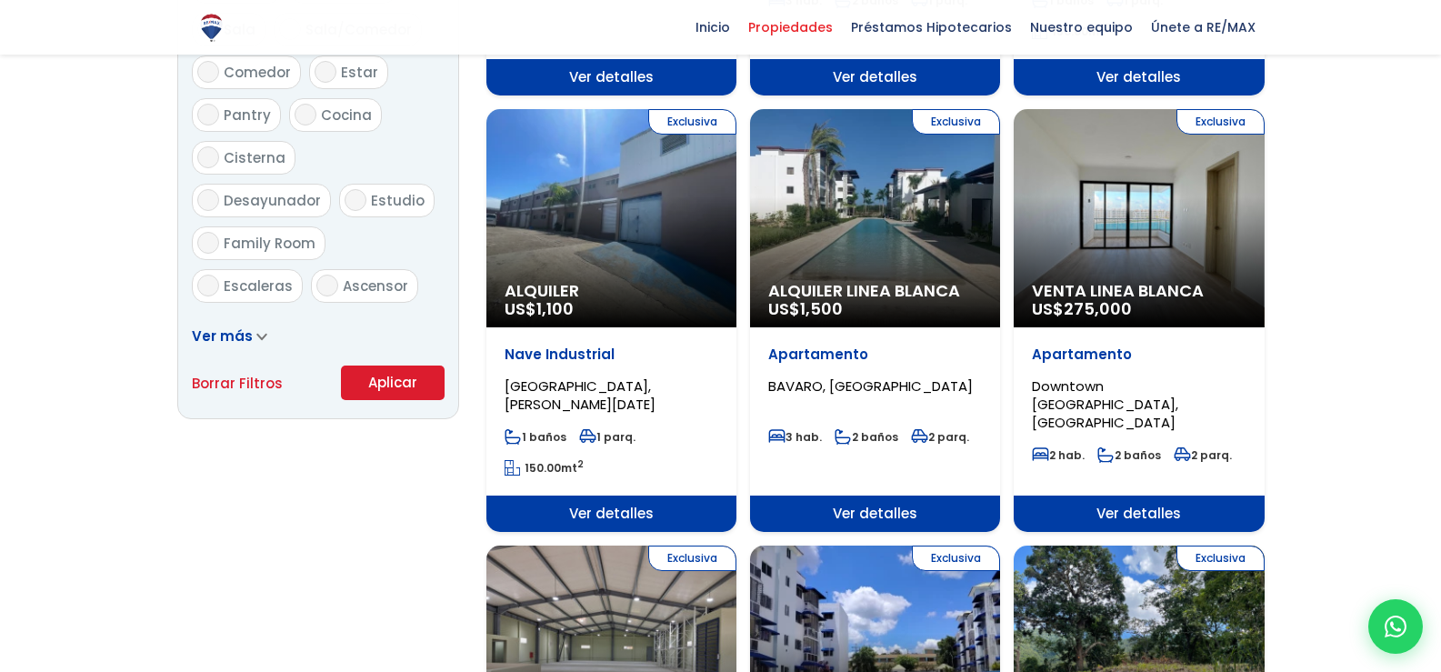
scroll to position [1454, 0]
